Goal: Information Seeking & Learning: Learn about a topic

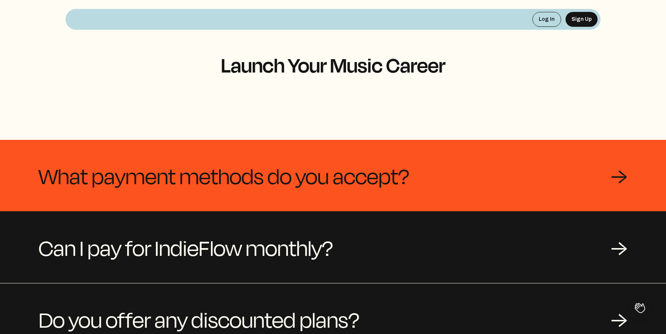
click at [348, 167] on span "What payment methods do you accept?" at bounding box center [224, 176] width 370 height 36
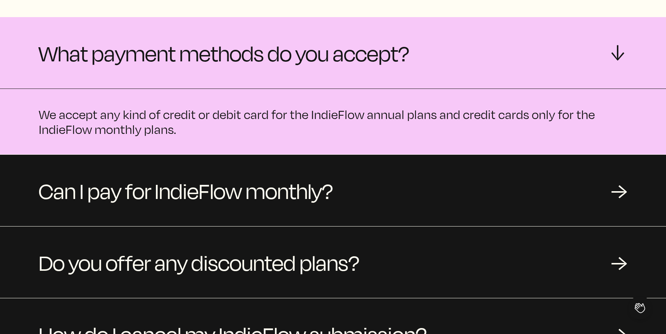
scroll to position [125, 0]
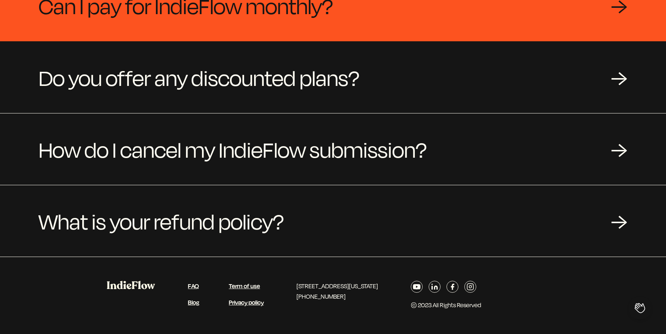
click at [319, 20] on span "Can I pay for IndieFlow monthly?" at bounding box center [186, 6] width 294 height 36
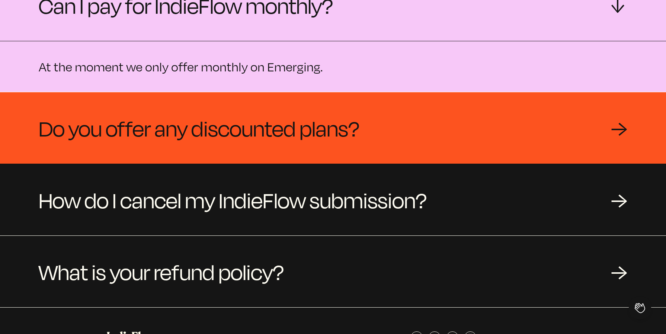
click at [280, 114] on span "Do you offer any discounted plans?" at bounding box center [199, 128] width 321 height 36
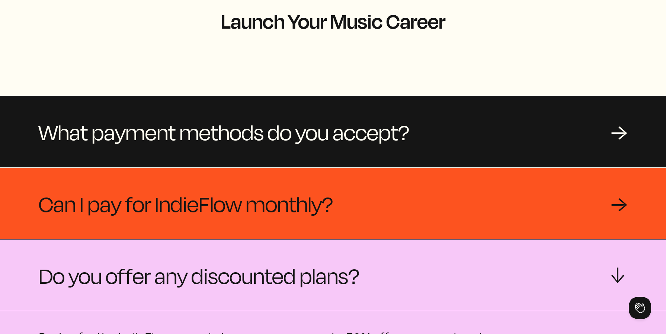
scroll to position [0, 0]
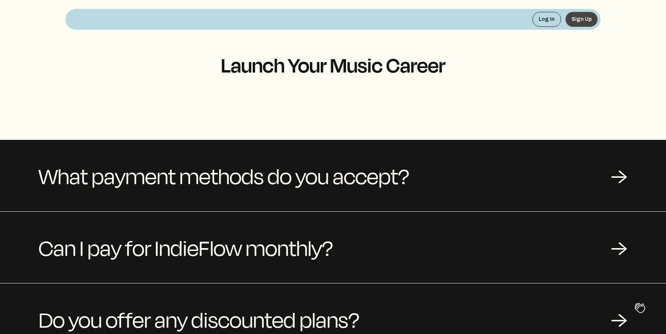
click at [581, 25] on button "Sign Up" at bounding box center [581, 19] width 32 height 15
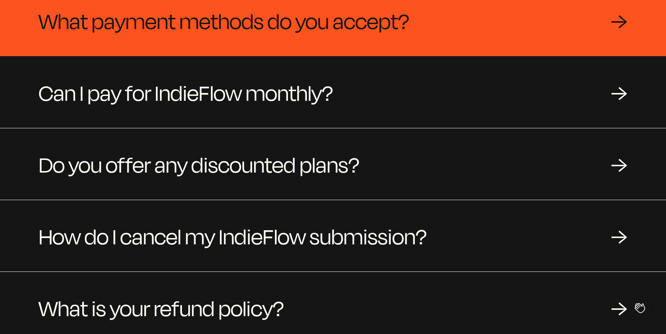
scroll to position [168, 0]
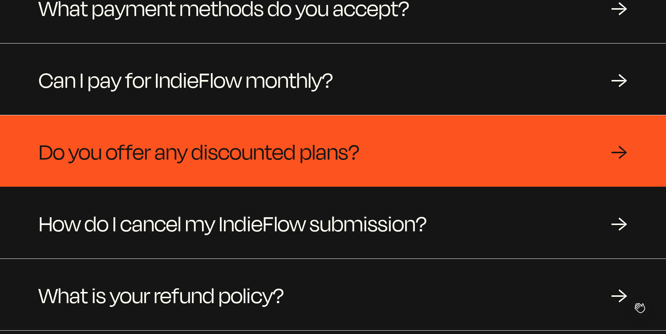
click at [365, 162] on div "Do you offer any discounted plans? →" at bounding box center [333, 150] width 666 height 71
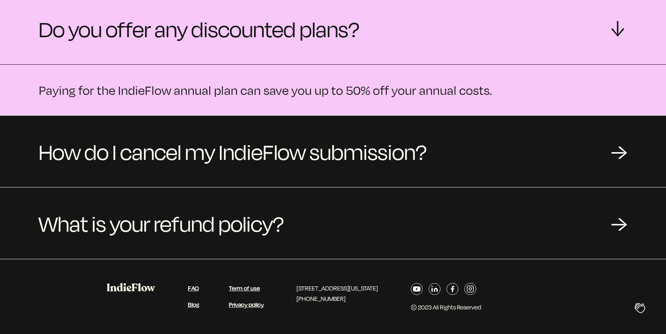
scroll to position [295, 0]
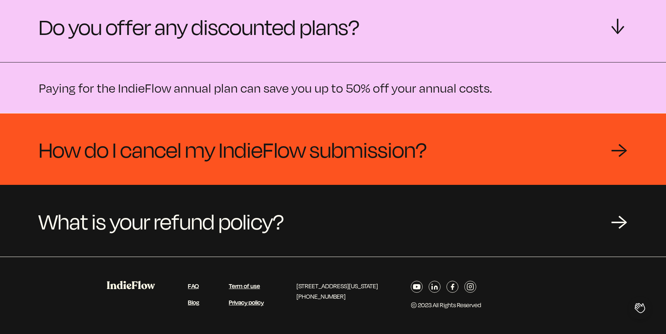
click at [354, 150] on span "How do I cancel my IndieFlow submission?" at bounding box center [233, 149] width 388 height 36
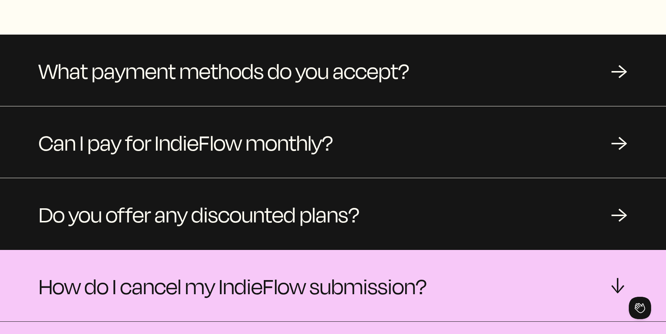
scroll to position [39, 0]
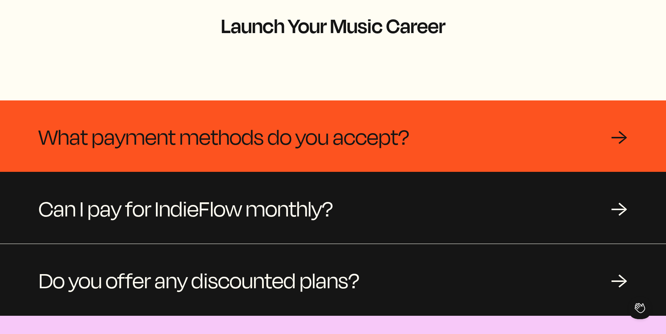
click at [245, 115] on div "What payment methods do you accept? →" at bounding box center [333, 135] width 666 height 71
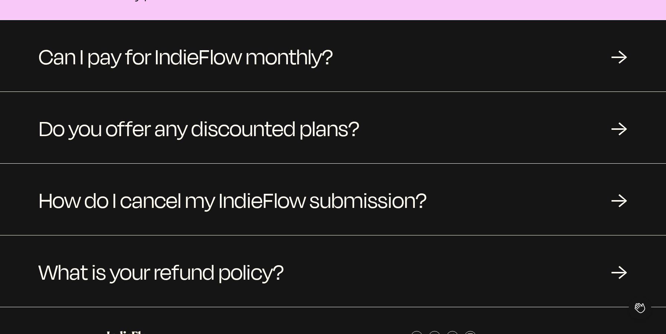
scroll to position [253, 0]
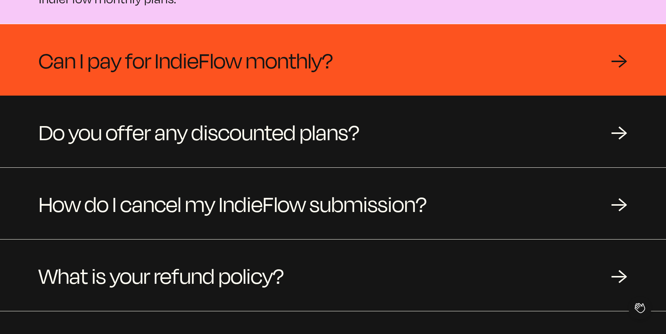
click at [264, 77] on span "Can I pay for IndieFlow monthly?" at bounding box center [186, 60] width 294 height 36
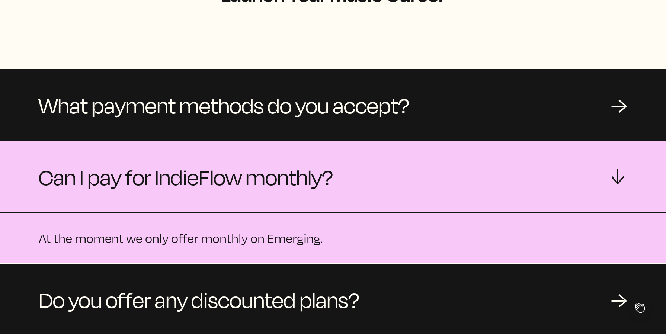
scroll to position [0, 0]
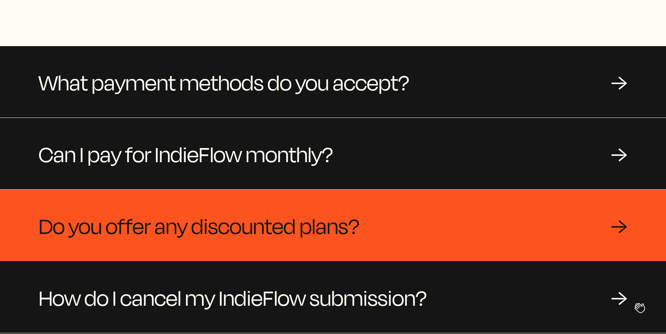
scroll to position [93, 0]
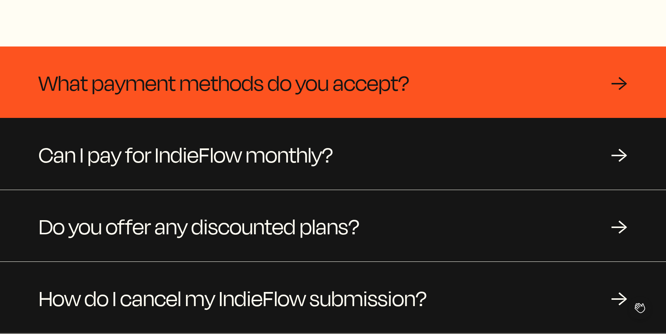
drag, startPoint x: 303, startPoint y: 107, endPoint x: 425, endPoint y: 64, distance: 129.1
click at [425, 64] on div "What payment methods do you accept? →" at bounding box center [333, 81] width 666 height 71
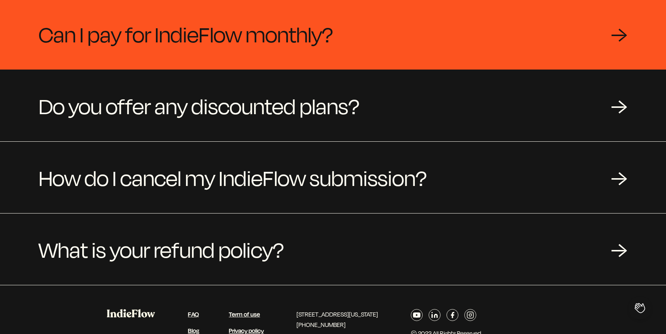
scroll to position [309, 0]
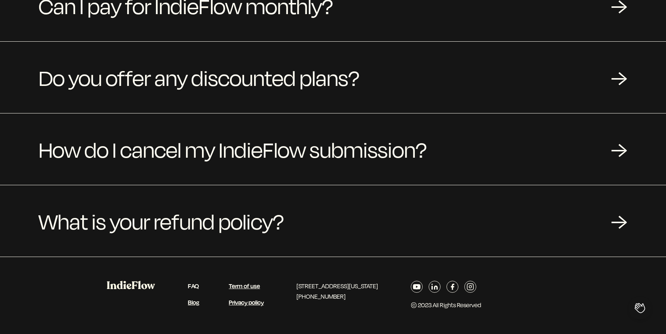
click at [192, 286] on link "FAQ" at bounding box center [193, 286] width 11 height 9
